Goal: Task Accomplishment & Management: Complete application form

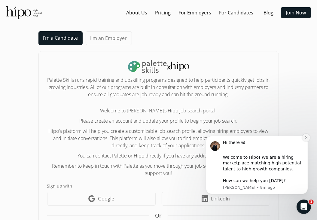
click at [306, 137] on icon "Dismiss notification" at bounding box center [306, 137] width 2 height 2
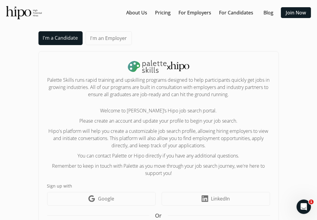
click at [65, 40] on link "I'm a Candidate" at bounding box center [61, 38] width 44 height 14
click at [101, 40] on link "I'm an Employer" at bounding box center [109, 38] width 46 height 14
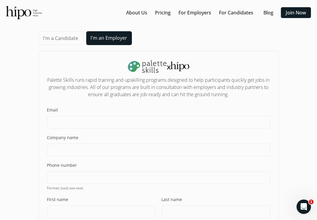
click at [64, 43] on link "I'm a Candidate" at bounding box center [61, 38] width 45 height 14
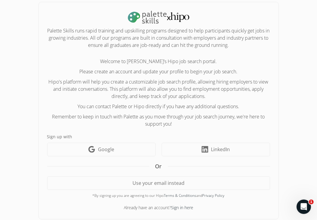
scroll to position [54, 0]
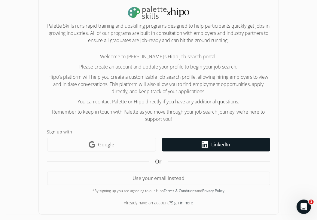
click at [212, 140] on link "LinkedIn icon LinkedIn" at bounding box center [216, 145] width 108 height 14
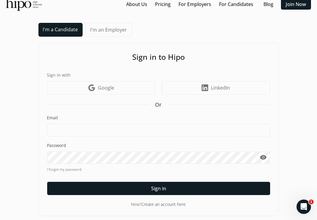
scroll to position [10, 0]
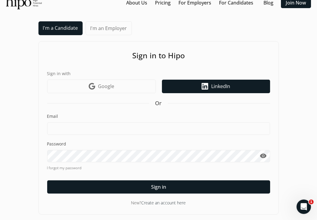
click at [234, 85] on link "LinkedIn icon LinkedIn" at bounding box center [216, 87] width 108 height 14
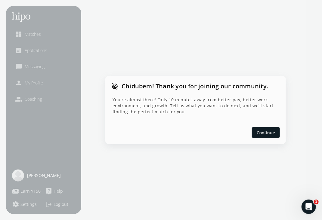
click at [40, 77] on div at bounding box center [161, 110] width 322 height 220
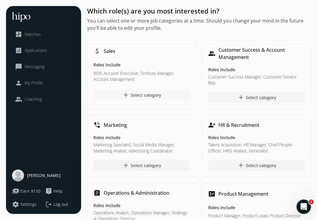
click at [128, 92] on span "add" at bounding box center [125, 94] width 7 height 7
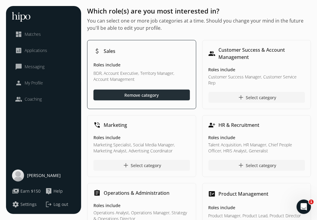
click at [55, 107] on div "close dashboard Matches analytics Applications chat_bubble_outline Messaging pe…" at bounding box center [43, 110] width 75 height 208
click at [30, 37] on span "Matches" at bounding box center [33, 34] width 16 height 6
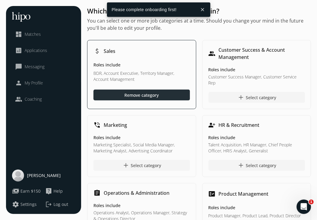
click at [29, 53] on span "Applications" at bounding box center [36, 51] width 23 height 6
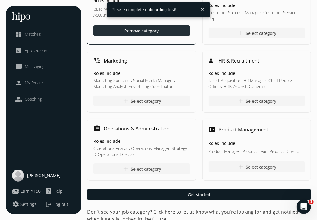
scroll to position [66, 0]
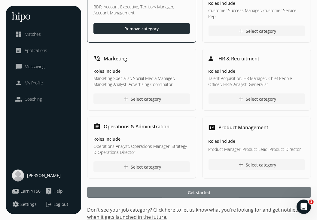
click at [223, 187] on div at bounding box center [199, 192] width 224 height 11
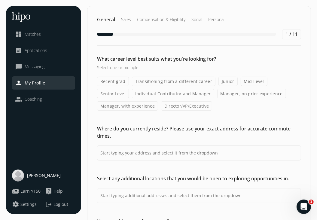
click at [171, 81] on label "Transitioning from a different career" at bounding box center [174, 81] width 84 height 9
click at [0, 0] on input "Transitioning from a different career" at bounding box center [0, 0] width 0 height 0
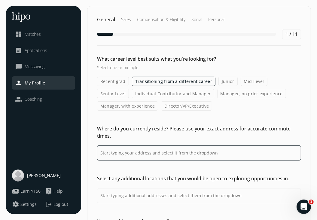
click at [171, 152] on input at bounding box center [199, 153] width 204 height 15
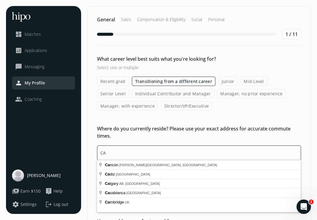
type input "C"
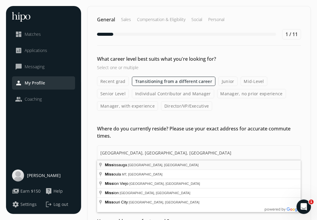
type input "Mississauga, ON, Canada"
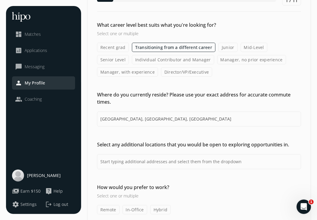
scroll to position [35, 0]
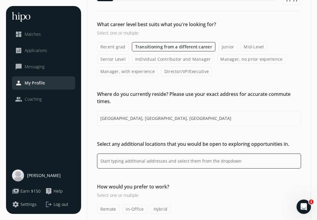
click at [175, 167] on input at bounding box center [199, 161] width 204 height 15
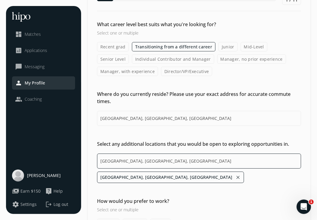
click at [147, 163] on input "Toronto, ON, Canada" at bounding box center [199, 161] width 204 height 15
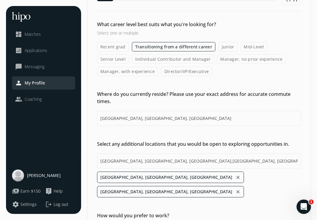
click at [236, 188] on button "close" at bounding box center [238, 192] width 5 height 8
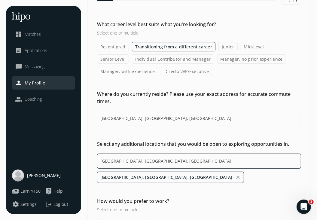
click at [158, 160] on input "Toronto, ON, Canada" at bounding box center [199, 161] width 204 height 15
click at [158, 160] on input "Toronto, ON, Canada, OTTAWA" at bounding box center [199, 161] width 204 height 15
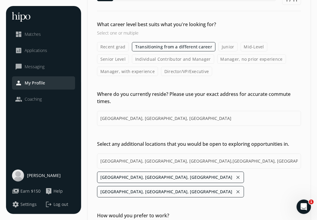
click at [236, 188] on button "close" at bounding box center [238, 192] width 5 height 8
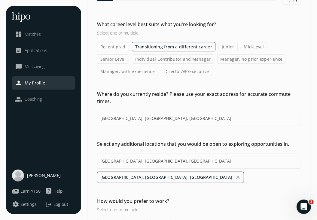
click at [188, 180] on ul "Toronto, ON, Canada close" at bounding box center [199, 177] width 204 height 11
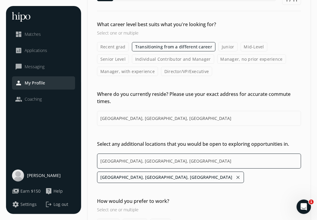
click at [153, 159] on input "Toronto, ON, Canada" at bounding box center [199, 161] width 204 height 15
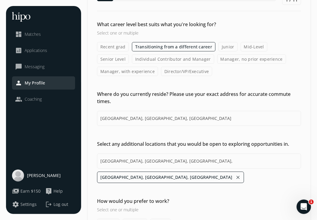
click at [136, 193] on div "What career level best suits what you're looking for? Select one or multiple Re…" at bounding box center [199, 125] width 223 height 208
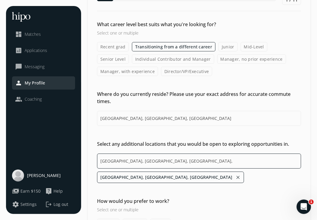
click at [156, 165] on input "Toronto, ON, Canada," at bounding box center [199, 161] width 204 height 15
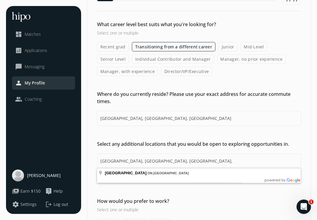
click at [154, 189] on div "What career level best suits what you're looking for? Select one or multiple Re…" at bounding box center [199, 125] width 223 height 208
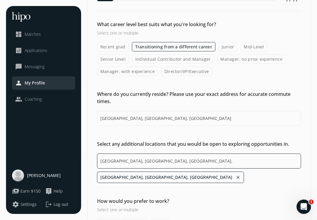
click at [145, 158] on input "Toronto, ON, Canada," at bounding box center [199, 161] width 204 height 15
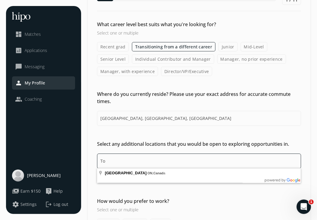
type input "T"
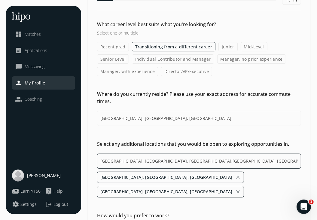
click at [196, 162] on input "Toronto, ON, Canada,Vancouver, BC, Canada" at bounding box center [199, 161] width 204 height 15
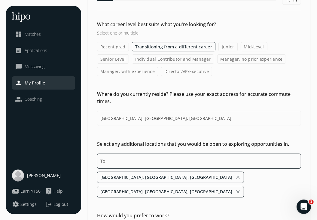
type input "T"
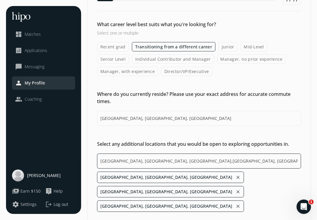
click at [242, 162] on input "Toronto, ON, Canada,Vancouver, BC, Canada,Ottawa, ON, Canada" at bounding box center [199, 161] width 204 height 15
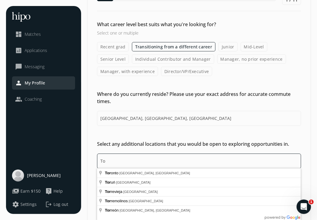
type input "T"
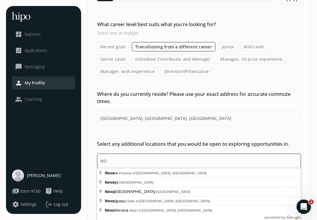
type input "N"
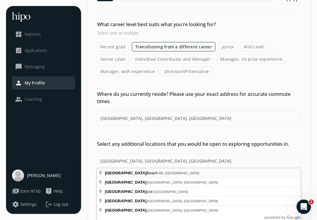
type input "Toronto, ON, Canada,Vancouver, BC, Canada,Ottawa, ON, Canada,Alberta Beach, AB …"
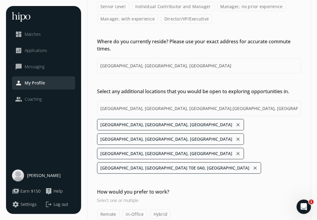
scroll to position [88, 0]
click at [115, 209] on label "Remote" at bounding box center [108, 213] width 23 height 9
click at [0, 0] on input "Remote" at bounding box center [0, 0] width 0 height 0
click at [130, 209] on label "In-Office" at bounding box center [135, 213] width 25 height 9
click at [0, 0] on input "In-Office" at bounding box center [0, 0] width 0 height 0
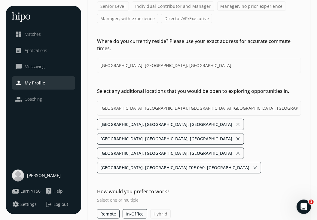
click at [156, 209] on label "Hybrid" at bounding box center [160, 213] width 21 height 9
click at [0, 0] on input "Hybrid" at bounding box center [0, 0] width 0 height 0
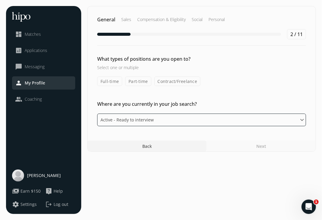
click at [233, 119] on select "Please select an option Active - Ready to interview Passive - Open to exploring…" at bounding box center [201, 120] width 209 height 13
click at [97, 114] on select "Please select an option Active - Ready to interview Passive - Open to exploring…" at bounding box center [201, 120] width 209 height 13
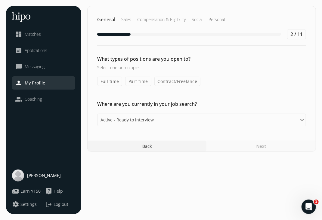
click at [251, 146] on div "Next" at bounding box center [260, 146] width 109 height 11
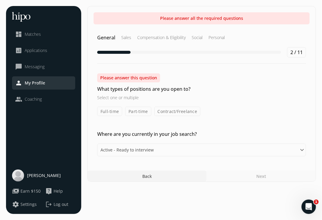
click at [106, 109] on label "Full-time" at bounding box center [109, 111] width 25 height 9
click at [0, 0] on input "Full-time" at bounding box center [0, 0] width 0 height 0
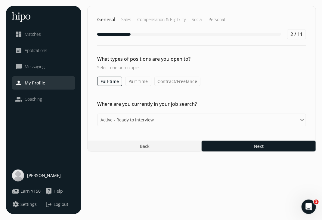
click at [141, 85] on label "Part-time" at bounding box center [138, 81] width 26 height 9
click at [0, 0] on input "Part-time" at bounding box center [0, 0] width 0 height 0
click at [161, 85] on label "Contract/Freelance" at bounding box center [178, 81] width 46 height 9
click at [0, 0] on input "Contract/Freelance" at bounding box center [0, 0] width 0 height 0
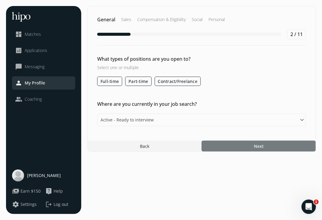
click at [240, 143] on div at bounding box center [259, 146] width 114 height 11
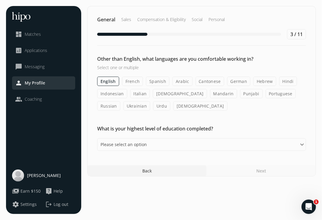
click at [109, 78] on label "English" at bounding box center [108, 81] width 22 height 9
click at [0, 0] on input "English" at bounding box center [0, 0] width 0 height 0
click at [109, 78] on label "English" at bounding box center [108, 81] width 22 height 9
click at [0, 0] on input "English" at bounding box center [0, 0] width 0 height 0
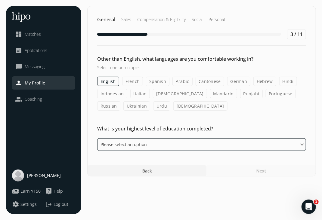
click at [140, 142] on select "Please select an option Some High School High School Diploma Some University or…" at bounding box center [201, 144] width 209 height 13
select select "master"
click at [97, 138] on select "Please select an option Some High School High School Diploma Some University or…" at bounding box center [201, 144] width 209 height 13
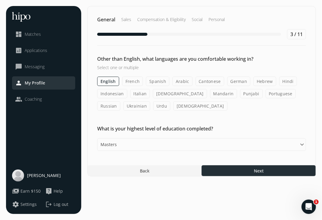
click at [234, 171] on div at bounding box center [259, 170] width 114 height 11
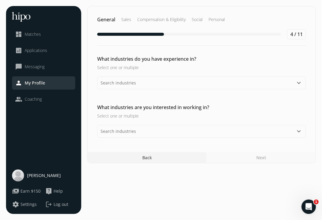
click at [234, 171] on section "General Sales Compensation & Eligibility Social Personal 4 / 11 What industries…" at bounding box center [201, 110] width 229 height 208
drag, startPoint x: 234, startPoint y: 171, endPoint x: 270, endPoint y: 164, distance: 36.1
click at [270, 164] on section "General Sales Compensation & Eligibility Social Personal 4 / 11 What industries…" at bounding box center [201, 110] width 229 height 208
click at [268, 159] on div "Next" at bounding box center [260, 157] width 109 height 11
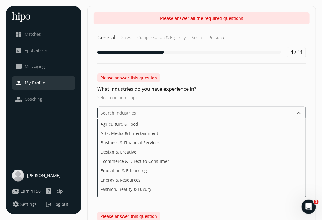
click at [183, 110] on input "text" at bounding box center [201, 113] width 209 height 13
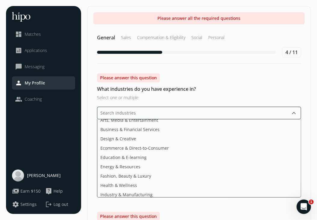
scroll to position [16, 0]
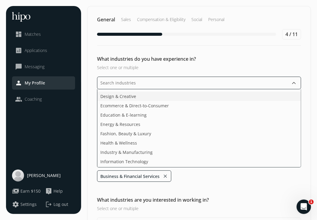
click at [217, 124] on ul "Agriculture & Food Arts, Media & Entertainment Design & Creative Ecommerce & Di…" at bounding box center [199, 128] width 204 height 78
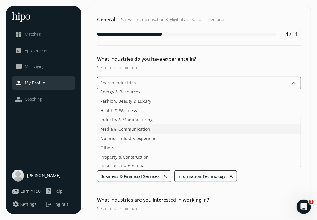
click at [178, 131] on li "Media & Communication" at bounding box center [199, 129] width 204 height 9
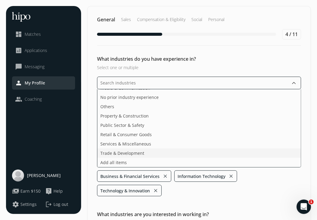
scroll to position [90, 0]
click at [219, 146] on ul "Agriculture & Food Arts, Media & Entertainment Design & Creative Ecommerce & Di…" at bounding box center [199, 128] width 204 height 78
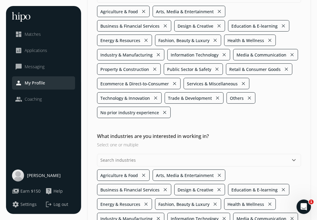
scroll to position [87, 0]
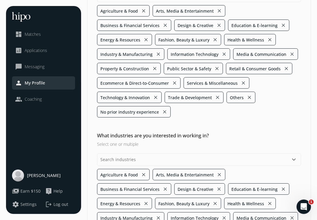
click at [294, 159] on button "keyboard_arrow_down" at bounding box center [294, 159] width 7 height 7
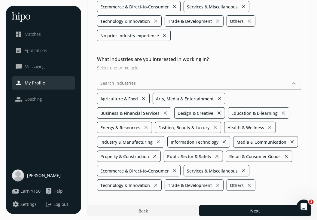
scroll to position [163, 0]
click at [141, 184] on span "Technology & Innovation" at bounding box center [125, 186] width 50 height 6
click at [131, 176] on ul "Agriculture & Food close Arts, Media & Entertainment close Business & Financial…" at bounding box center [199, 142] width 204 height 98
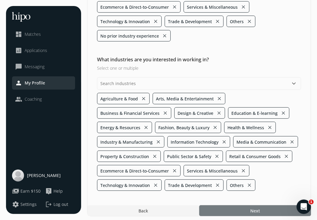
click at [240, 205] on div at bounding box center [255, 210] width 112 height 11
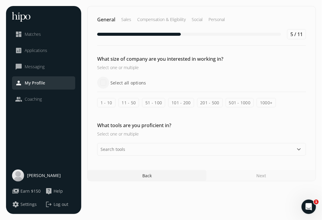
click at [102, 80] on input "Select all options" at bounding box center [103, 83] width 12 height 12
checkbox input "true"
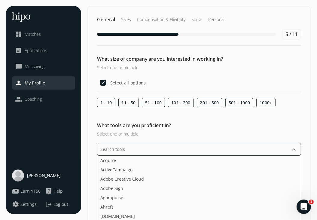
click at [140, 147] on input "text" at bounding box center [199, 149] width 204 height 13
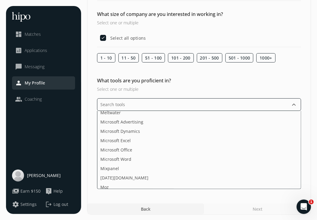
scroll to position [819, 0]
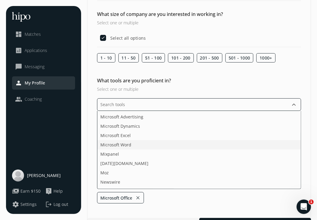
click at [149, 143] on li "Microsoft Word" at bounding box center [199, 144] width 204 height 9
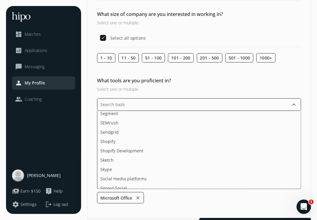
scroll to position [996, 0]
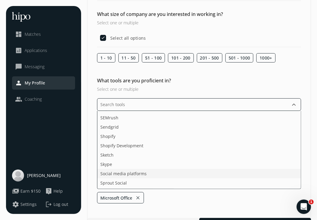
click at [264, 170] on li "Social media platforms" at bounding box center [199, 173] width 204 height 9
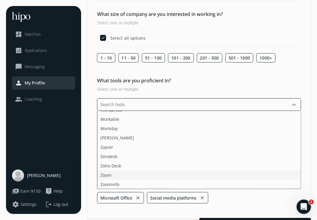
scroll to position [1200, 0]
click at [285, 176] on ul "Acquire ActiveCampaign Adobe Creative Cloud Adobe Sign Agorapulse Ahrefs Apollo…" at bounding box center [199, 150] width 204 height 78
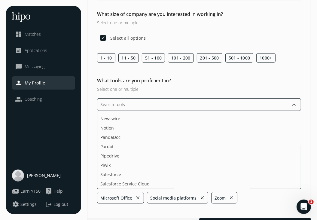
scroll to position [887, 0]
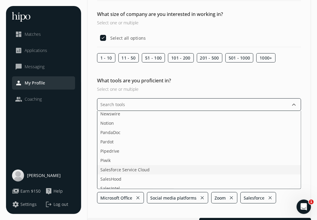
click at [258, 167] on li "Salesforce Service Cloud" at bounding box center [199, 169] width 204 height 9
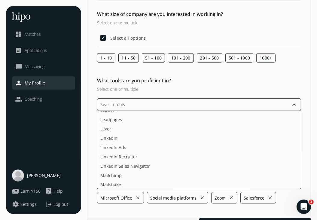
scroll to position [713, 0]
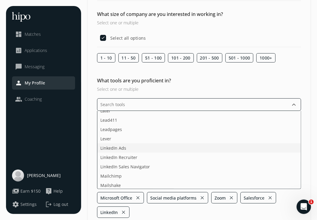
click at [289, 147] on li "LinkedIn Ads" at bounding box center [199, 147] width 204 height 9
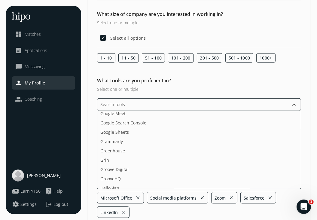
scroll to position [436, 0]
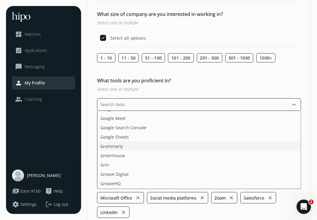
click at [267, 150] on li "Grammarly" at bounding box center [199, 146] width 204 height 9
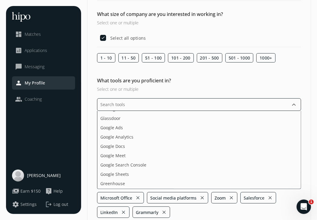
scroll to position [393, 0]
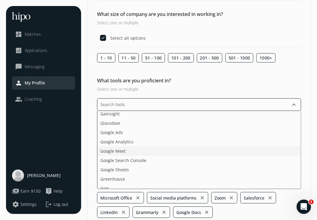
click at [250, 148] on li "Google Meet" at bounding box center [199, 150] width 204 height 9
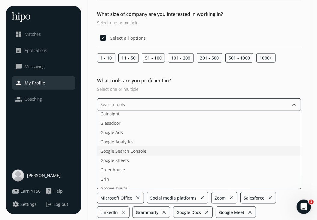
click at [202, 154] on li "Google Search Console" at bounding box center [199, 150] width 204 height 9
click at [190, 163] on li "Google Sheets" at bounding box center [199, 160] width 204 height 9
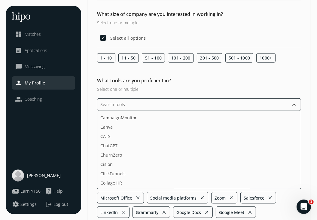
scroll to position [152, 0]
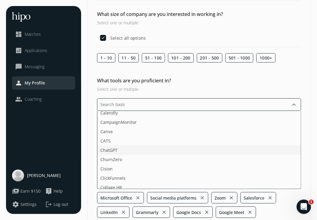
click at [276, 150] on li "ChatGPT" at bounding box center [199, 150] width 204 height 9
click at [269, 133] on li "Canva" at bounding box center [199, 131] width 204 height 9
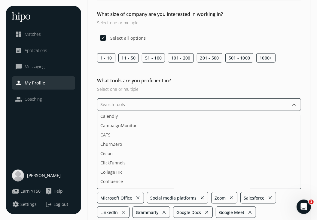
scroll to position [118, 0]
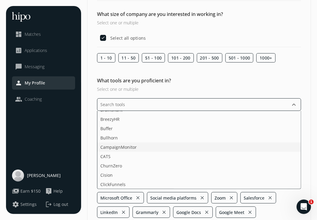
click at [279, 144] on li "CampaignMonitor" at bounding box center [199, 147] width 204 height 9
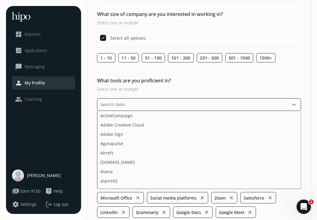
scroll to position [0, 0]
click at [235, 136] on li "Adobe Sign" at bounding box center [199, 134] width 204 height 9
click at [228, 130] on li "Adobe Sign" at bounding box center [199, 134] width 204 height 9
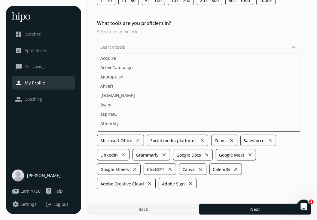
scroll to position [24, 0]
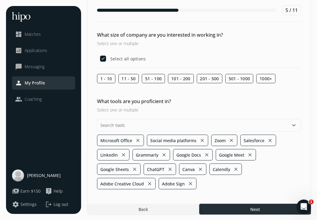
drag, startPoint x: 262, startPoint y: 219, endPoint x: 261, endPoint y: 210, distance: 9.4
click at [261, 210] on div "“Strive not to be a success, but rather to be of value.” – Albert Einstein menu…" at bounding box center [158, 98] width 317 height 245
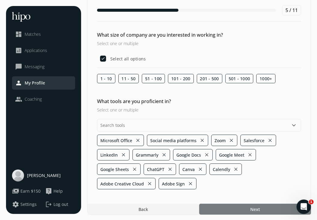
click at [261, 210] on div at bounding box center [255, 209] width 112 height 11
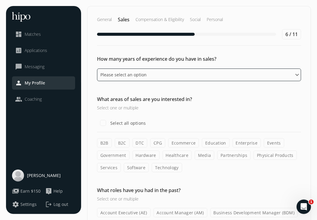
click at [297, 73] on select "Please select an option 0 - 1 years 2 - 3 years 4 - 5 years 6 - 8 years 9+ years" at bounding box center [199, 75] width 204 height 13
select select "two_three_years"
click at [97, 69] on select "Please select an option 0 - 1 years 2 - 3 years 4 - 5 years 6 - 8 years 9+ years" at bounding box center [199, 75] width 204 height 13
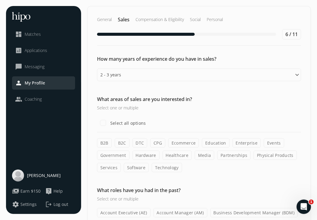
click at [99, 143] on label "B2B" at bounding box center [104, 142] width 15 height 9
click at [0, 0] on input "B2B" at bounding box center [0, 0] width 0 height 0
click at [120, 144] on label "B2C" at bounding box center [122, 142] width 15 height 9
click at [0, 0] on input "B2C" at bounding box center [0, 0] width 0 height 0
click at [120, 158] on label "Government" at bounding box center [113, 155] width 32 height 9
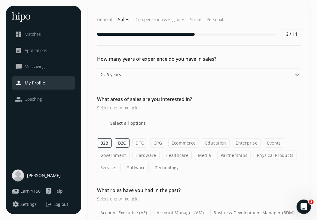
click at [0, 0] on input "Government" at bounding box center [0, 0] width 0 height 0
click at [241, 141] on label "Enterprise" at bounding box center [247, 142] width 29 height 9
click at [0, 0] on input "Enterprise" at bounding box center [0, 0] width 0 height 0
click at [234, 154] on label "Partnerships" at bounding box center [233, 155] width 33 height 9
click at [0, 0] on input "Partnerships" at bounding box center [0, 0] width 0 height 0
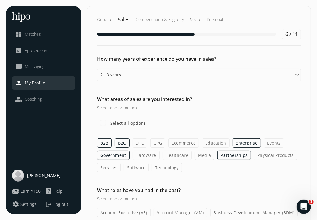
click at [181, 154] on label "Healthcare" at bounding box center [177, 155] width 29 height 9
click at [0, 0] on input "Healthcare" at bounding box center [0, 0] width 0 height 0
click at [103, 172] on div "How many years of experience do you have in sales? Please select an option 0 - …" at bounding box center [199, 191] width 223 height 273
click at [103, 170] on label "Services" at bounding box center [109, 167] width 24 height 9
click at [0, 0] on input "Services" at bounding box center [0, 0] width 0 height 0
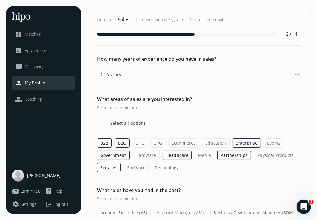
click at [164, 167] on label "Technology" at bounding box center [167, 167] width 30 height 9
click at [0, 0] on input "Technology" at bounding box center [0, 0] width 0 height 0
click at [213, 144] on label "Education" at bounding box center [215, 142] width 27 height 9
click at [0, 0] on input "Education" at bounding box center [0, 0] width 0 height 0
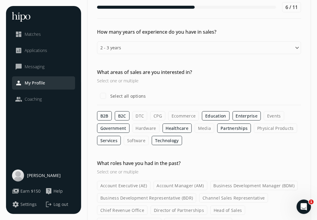
scroll to position [28, 0]
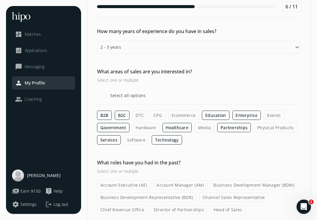
click at [307, 140] on div "What areas of sales are you interested in? Select one or multiple Select all op…" at bounding box center [199, 106] width 223 height 77
click at [208, 125] on label "Media" at bounding box center [205, 127] width 20 height 9
click at [0, 0] on input "Media" at bounding box center [0, 0] width 0 height 0
click at [134, 142] on label "Software" at bounding box center [136, 139] width 25 height 9
click at [0, 0] on input "Software" at bounding box center [0, 0] width 0 height 0
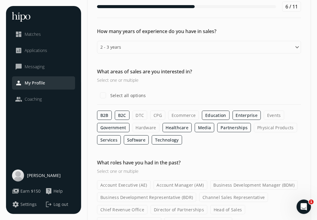
click at [137, 118] on label "DTC" at bounding box center [140, 115] width 15 height 9
click at [0, 0] on input "DTC" at bounding box center [0, 0] width 0 height 0
click at [123, 187] on label "Account Executive (AE)" at bounding box center [124, 184] width 54 height 9
click at [0, 0] on input "Account Executive (AE)" at bounding box center [0, 0] width 0 height 0
click at [130, 195] on label "Business Development Representative (BDR)" at bounding box center [146, 197] width 99 height 9
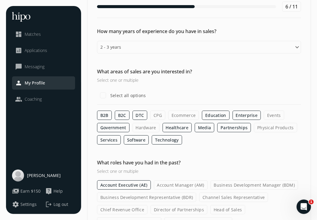
click at [0, 0] on input "Business Development Representative (BDR)" at bounding box center [0, 0] width 0 height 0
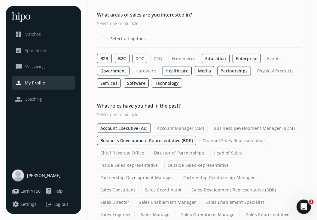
scroll to position [88, 0]
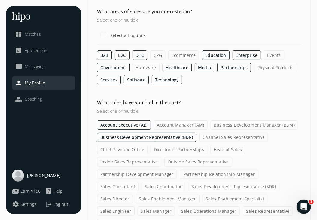
click at [156, 176] on label "Partnership Development Manager" at bounding box center [137, 174] width 80 height 9
click at [0, 0] on input "Partnership Development Manager" at bounding box center [0, 0] width 0 height 0
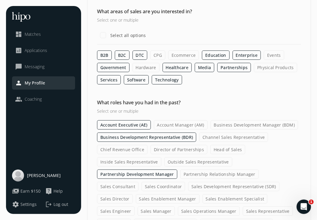
click at [229, 125] on label "Business Development Manager (BDM)" at bounding box center [255, 124] width 88 height 9
click at [0, 0] on input "Business Development Manager (BDM)" at bounding box center [0, 0] width 0 height 0
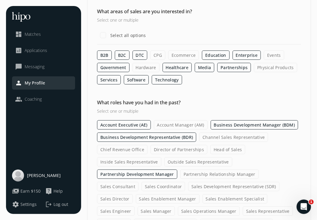
click at [187, 172] on label "Partnership Relationship Manager" at bounding box center [219, 174] width 79 height 9
click at [0, 0] on input "Partnership Relationship Manager" at bounding box center [0, 0] width 0 height 0
click at [188, 182] on label "Sales Development Representative (SDR)" at bounding box center [233, 186] width 91 height 9
click at [0, 0] on input "Sales Development Representative (SDR)" at bounding box center [0, 0] width 0 height 0
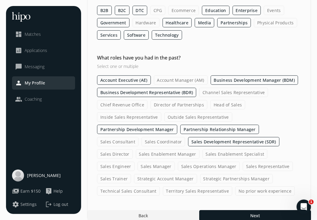
scroll to position [133, 0]
click at [136, 179] on label "Strategic Account Manager" at bounding box center [165, 178] width 63 height 9
click at [0, 0] on input "Strategic Account Manager" at bounding box center [0, 0] width 0 height 0
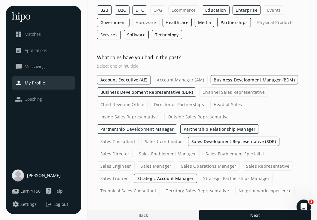
click at [200, 174] on label "Strategic Partnerships Manager" at bounding box center [236, 178] width 73 height 9
click at [0, 0] on input "Strategic Partnerships Manager" at bounding box center [0, 0] width 0 height 0
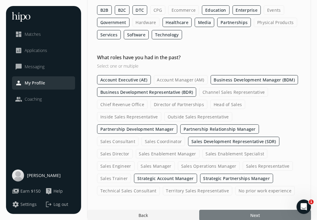
click at [246, 213] on div at bounding box center [255, 215] width 112 height 11
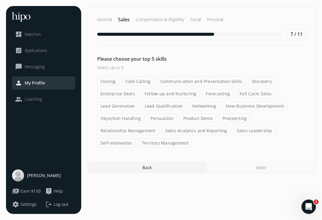
click at [111, 80] on label "Closing" at bounding box center [108, 81] width 22 height 9
click at [0, 0] on input "Closing" at bounding box center [0, 0] width 0 height 0
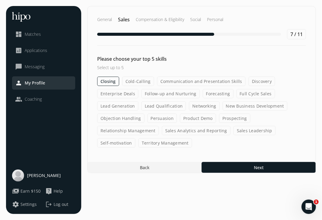
click at [134, 84] on label "Cold-Calling" at bounding box center [138, 81] width 32 height 9
click at [0, 0] on input "Cold-Calling" at bounding box center [0, 0] width 0 height 0
click at [169, 83] on label "Communication and Presentation Skills" at bounding box center [201, 81] width 88 height 9
click at [0, 0] on input "Communication and Presentation Skills" at bounding box center [0, 0] width 0 height 0
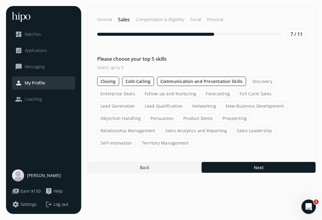
click at [263, 78] on label "Discovery" at bounding box center [262, 81] width 26 height 9
click at [0, 0] on input "Discovery" at bounding box center [0, 0] width 0 height 0
click at [121, 95] on label "Enterprise Deals" at bounding box center [117, 93] width 41 height 9
click at [0, 0] on input "Enterprise Deals" at bounding box center [0, 0] width 0 height 0
click at [119, 108] on label "Lead Generation" at bounding box center [117, 105] width 41 height 9
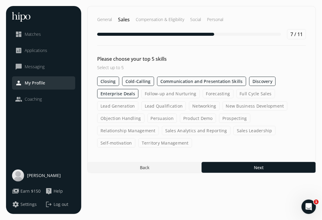
click at [0, 0] on input "Lead Generation" at bounding box center [0, 0] width 0 height 0
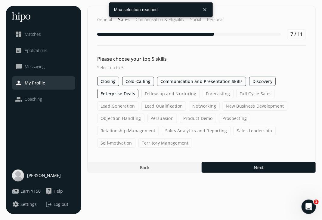
click at [159, 106] on label "Lead Qualification" at bounding box center [163, 105] width 45 height 9
click at [0, 0] on input "Lead Qualification" at bounding box center [0, 0] width 0 height 0
click at [255, 77] on label "Discovery" at bounding box center [262, 81] width 26 height 9
click at [0, 0] on input "Discovery" at bounding box center [0, 0] width 0 height 0
click at [159, 119] on label "Persuasion" at bounding box center [162, 118] width 30 height 9
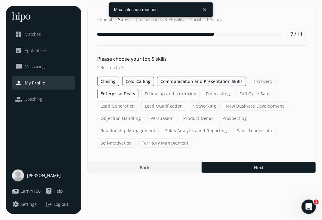
click at [0, 0] on input "Persuasion" at bounding box center [0, 0] width 0 height 0
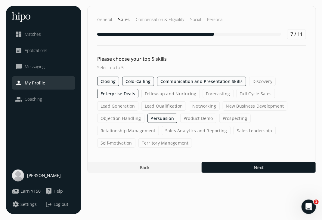
click at [150, 136] on div "Closing Cold-Calling Communication and Presentation Skills Discovery Enterprise…" at bounding box center [201, 112] width 209 height 71
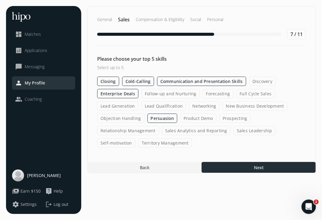
click at [224, 168] on div at bounding box center [259, 167] width 114 height 11
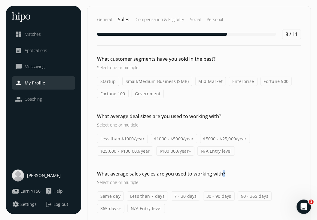
click at [224, 168] on div "What customer segments have you sold in the past? Select one or multiple Startu…" at bounding box center [199, 134] width 223 height 158
click at [175, 148] on label "$100,000/year+" at bounding box center [175, 150] width 39 height 9
click at [0, 0] on input "$100,000/year+" at bounding box center [0, 0] width 0 height 0
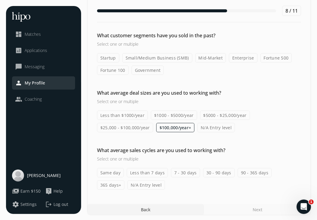
scroll to position [24, 0]
click at [255, 170] on label "90 - 365 days" at bounding box center [255, 172] width 34 height 9
click at [0, 0] on input "90 - 365 days" at bounding box center [0, 0] width 0 height 0
click at [117, 58] on label "Startup" at bounding box center [108, 57] width 22 height 9
click at [0, 0] on input "Startup" at bounding box center [0, 0] width 0 height 0
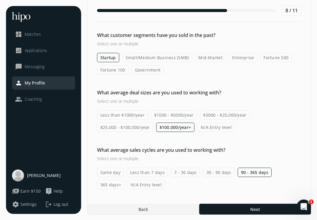
click at [142, 68] on label "Government" at bounding box center [148, 69] width 32 height 9
click at [0, 0] on input "Government" at bounding box center [0, 0] width 0 height 0
click at [243, 56] on label "Enterprise" at bounding box center [243, 57] width 29 height 9
click at [0, 0] on input "Enterprise" at bounding box center [0, 0] width 0 height 0
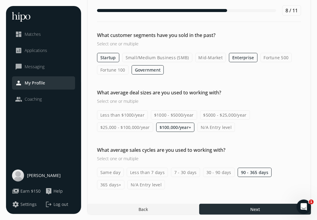
click at [234, 208] on div at bounding box center [255, 209] width 112 height 11
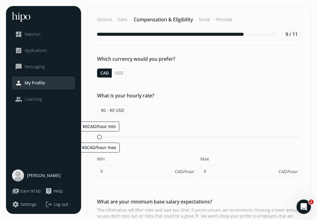
drag, startPoint x: 97, startPoint y: 135, endPoint x: 108, endPoint y: 136, distance: 11.1
click at [108, 136] on div "What is your hourly rate? $0 - $0 USD $0CAD/hour min $0CAD/hour max Min 0 CAD/h…" at bounding box center [199, 138] width 223 height 92
drag, startPoint x: 100, startPoint y: 137, endPoint x: 113, endPoint y: 139, distance: 13.8
click at [113, 139] on div "$0CAD/hour min $40CAD/hour max" at bounding box center [199, 137] width 204 height 6
type input "40"
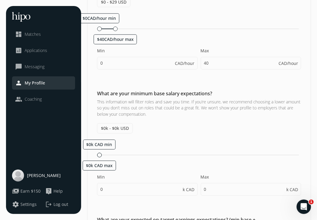
scroll to position [110, 0]
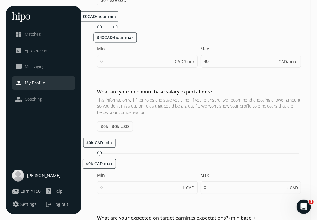
drag, startPoint x: 107, startPoint y: 120, endPoint x: 108, endPoint y: 124, distance: 4.3
click at [108, 124] on div "What are your minimum base salary expectations? This information will filter ro…" at bounding box center [199, 144] width 223 height 112
click at [108, 124] on span "$0k - $0k USD" at bounding box center [115, 127] width 36 height 10
click at [110, 128] on span "$0k - $0k USD" at bounding box center [115, 127] width 36 height 10
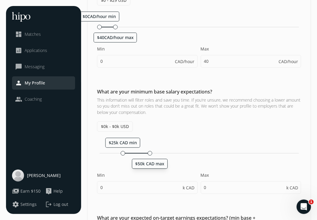
drag, startPoint x: 99, startPoint y: 150, endPoint x: 149, endPoint y: 156, distance: 50.0
click at [149, 156] on div "$25k CAD min $50k CAD max Min 0 k CAD Max 0 k CAD" at bounding box center [199, 169] width 204 height 62
type input "25"
type input "50"
type input "25"
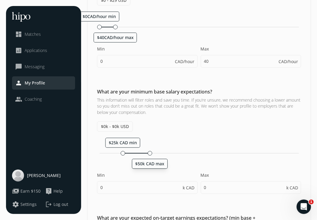
type input "30"
drag, startPoint x: 149, startPoint y: 156, endPoint x: 155, endPoint y: 156, distance: 6.0
click at [155, 156] on div "$25k CAD min $50k CAD max Min 25 k CAD Max 50 k CAD" at bounding box center [199, 169] width 204 height 62
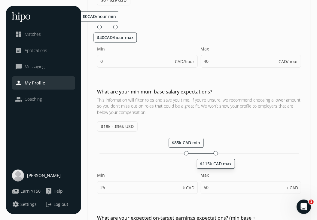
drag, startPoint x: 149, startPoint y: 151, endPoint x: 217, endPoint y: 152, distance: 67.4
click at [217, 152] on div at bounding box center [216, 153] width 5 height 5
type input "85"
type input "115"
type input "85"
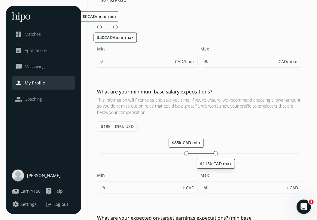
type input "90"
click at [215, 153] on div "$85k CAD min $115k CAD max" at bounding box center [200, 153] width 200 height 1
drag, startPoint x: 215, startPoint y: 152, endPoint x: 211, endPoint y: 154, distance: 3.9
click at [211, 154] on div at bounding box center [211, 153] width 5 height 5
type input "110"
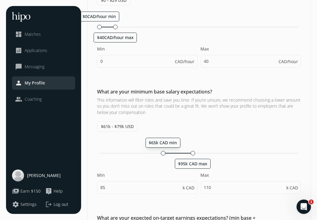
drag, startPoint x: 183, startPoint y: 152, endPoint x: 162, endPoint y: 153, distance: 20.5
click at [162, 153] on div at bounding box center [163, 153] width 5 height 5
type input "65"
type input "95"
drag, startPoint x: 161, startPoint y: 152, endPoint x: 150, endPoint y: 152, distance: 11.4
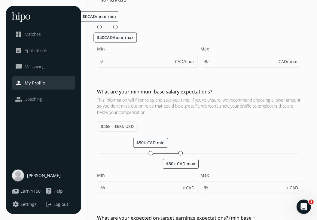
click at [150, 153] on div "$50k CAD min $80k CAD max" at bounding box center [200, 153] width 200 height 1
type input "50"
type input "80"
drag, startPoint x: 179, startPoint y: 154, endPoint x: 184, endPoint y: 154, distance: 4.8
click at [184, 154] on div at bounding box center [184, 153] width 5 height 5
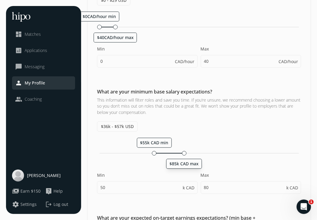
type input "55"
click at [207, 185] on input "85" at bounding box center [251, 187] width 101 height 13
click at [211, 187] on input "85" at bounding box center [251, 187] width 101 height 13
type input "8"
type input "110K"
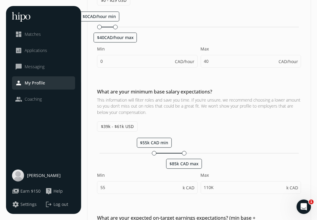
click at [131, 194] on div "Min 55 k CAD Max 110K k CAD" at bounding box center [199, 186] width 204 height 28
click at [165, 185] on input "55" at bounding box center [147, 187] width 101 height 13
type input "50"
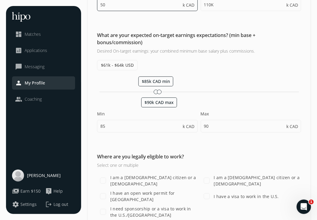
scroll to position [321, 0]
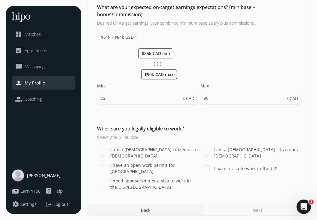
type input "80"
click at [122, 167] on label "I have an open work permit for Canada" at bounding box center [153, 168] width 89 height 13
click at [109, 167] on input "I have an open work permit for Canada" at bounding box center [103, 168] width 12 height 12
checkbox input "true"
click at [117, 94] on input "85" at bounding box center [147, 98] width 101 height 13
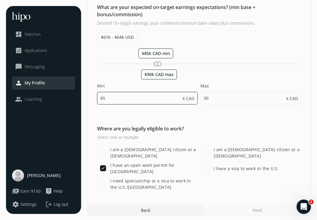
type input "8"
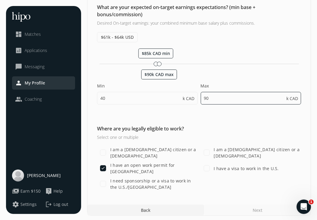
type input "50"
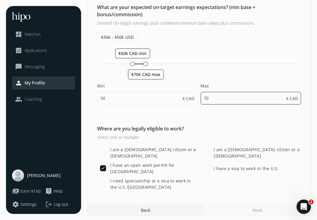
click at [231, 97] on input "70" at bounding box center [251, 98] width 101 height 13
type input "7"
type input "80"
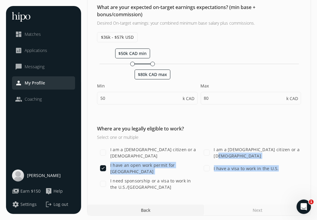
drag, startPoint x: 315, startPoint y: 161, endPoint x: 317, endPoint y: 144, distance: 17.0
drag, startPoint x: 317, startPoint y: 144, endPoint x: 316, endPoint y: 160, distance: 16.3
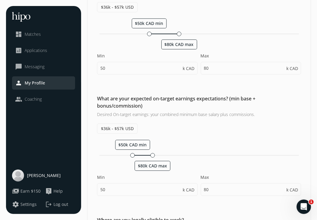
scroll to position [227, 0]
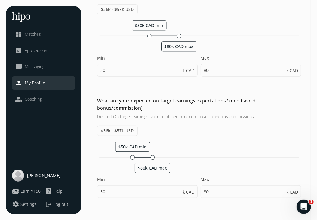
click at [316, 115] on div "“Strive not to be a success, but rather to be of value.” – Albert Einstein menu…" at bounding box center [158, 44] width 317 height 543
click at [138, 211] on div "Which currency would you prefer? CAD USD What is your hourly rate? $0 - $29 USD…" at bounding box center [199, 56] width 223 height 456
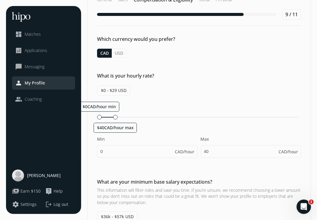
scroll to position [20, 0]
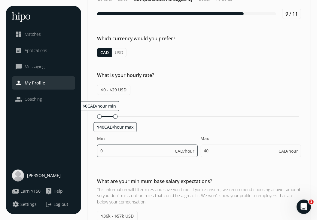
click at [109, 152] on input "0" at bounding box center [147, 151] width 101 height 13
type input "28"
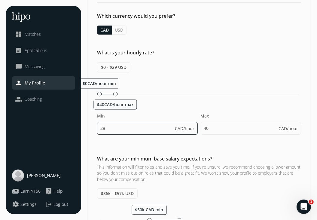
scroll to position [45, 0]
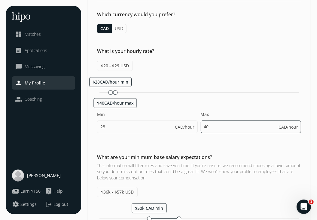
click at [223, 124] on input "40" at bounding box center [251, 127] width 101 height 13
type input "4"
type input "50"
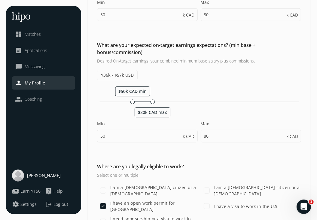
scroll to position [321, 0]
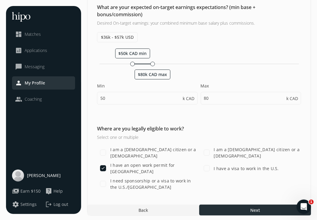
click at [237, 206] on div at bounding box center [255, 210] width 112 height 11
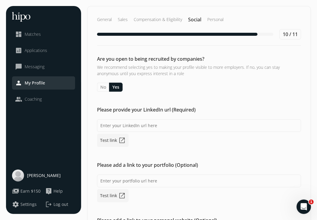
click at [270, 75] on h3 "We recommend selecting yes to making your profile visible to more employers. If…" at bounding box center [199, 70] width 204 height 12
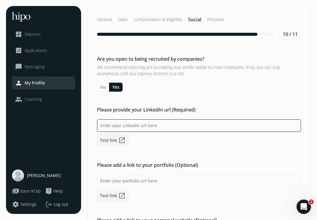
click at [125, 128] on input at bounding box center [199, 125] width 204 height 13
paste input "https://www.linkedin.com/in/chidubem-ibeh?lipi=urn%3Ali%3Apage%3Ad_flagship3_pr…"
type input "https://www.linkedin.com/in/chidubem-ibeh?lipi=urn%3Ali%3Apage%3Ad_flagship3_pr…"
paste input "https://www.linkedin.com/in/chidubem-ibeh?lipi=urn%3Ali%3Apage%3Ad_flagship3_pr…"
click at [130, 128] on input "https://www.linkedin.com/in/chidubem-ibeh?lipi=urn%3Ali%3Apage%3Ad_flagship3_pr…" at bounding box center [199, 125] width 204 height 13
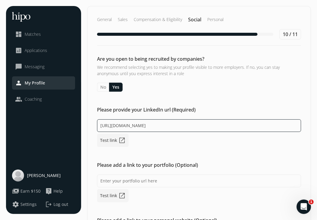
click at [130, 128] on input "https://www.linkedin.com/in/chidubem-ibeh?lipi=urn%3Ali%3Apage%3Ad_flagship3_pr…" at bounding box center [199, 125] width 204 height 13
paste input "linkedin.com/in/chidubem-ibeh"
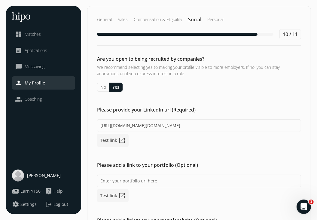
click at [159, 133] on div "https://www.linlinkedin.com/in/chidubem-ibehkedin.com/in/chidubem-ibeh?lipi=urn…" at bounding box center [199, 133] width 204 height 28
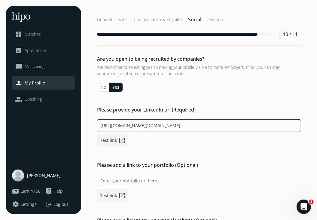
click at [170, 125] on input "https://www.linlinkedin.com/in/chidubem-ibehkedin.com/in/chidubem-ibeh?lipi=urn…" at bounding box center [199, 125] width 204 height 13
paste input "linkedin.com/in/chidubem-ibeh"
type input "linkedin.com/in/chidubem-ibeh"
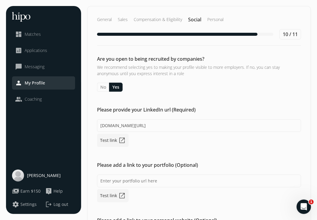
click at [163, 150] on div "Are you open to being recruited by companies? We recommend selecting yes to mak…" at bounding box center [199, 175] width 223 height 240
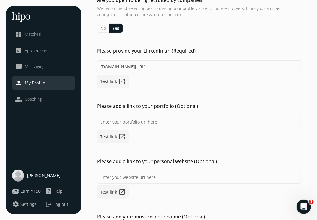
scroll to position [106, 0]
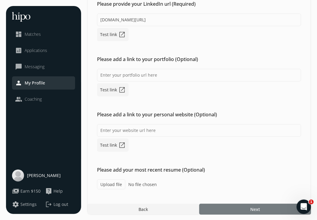
click at [267, 206] on div at bounding box center [255, 209] width 112 height 11
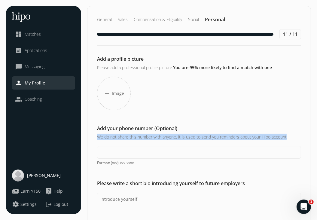
drag, startPoint x: 315, startPoint y: 118, endPoint x: 313, endPoint y: 151, distance: 33.8
click at [313, 151] on div "“Strive not to be a success, but rather to be of value.” – Albert Einstein menu…" at bounding box center [158, 177] width 317 height 354
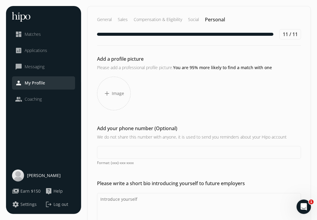
click at [110, 94] on span "add" at bounding box center [107, 93] width 7 height 7
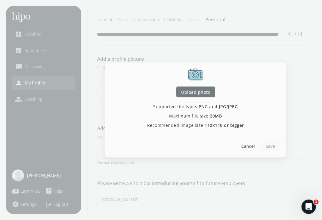
click at [199, 91] on span "Upload photo" at bounding box center [195, 92] width 29 height 6
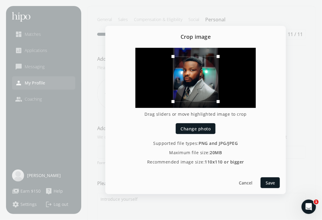
click at [188, 69] on div at bounding box center [195, 79] width 45 height 45
click at [197, 94] on div at bounding box center [195, 78] width 45 height 45
click at [267, 183] on span "Save" at bounding box center [270, 183] width 9 height 6
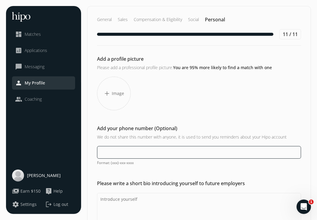
click at [188, 153] on input at bounding box center [199, 152] width 204 height 13
